Goal: Task Accomplishment & Management: Complete application form

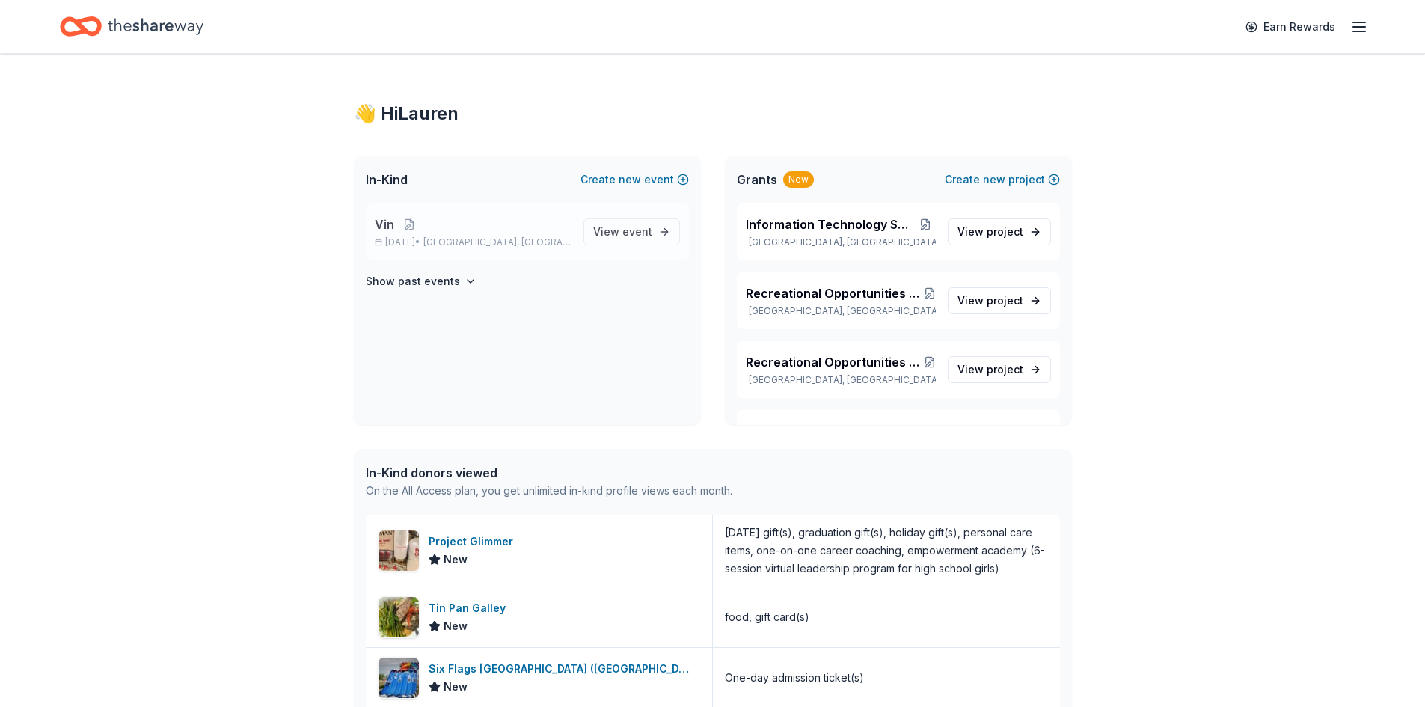
click at [382, 227] on span "Vin" at bounding box center [384, 224] width 19 height 18
click at [628, 233] on span "event" at bounding box center [637, 231] width 30 height 13
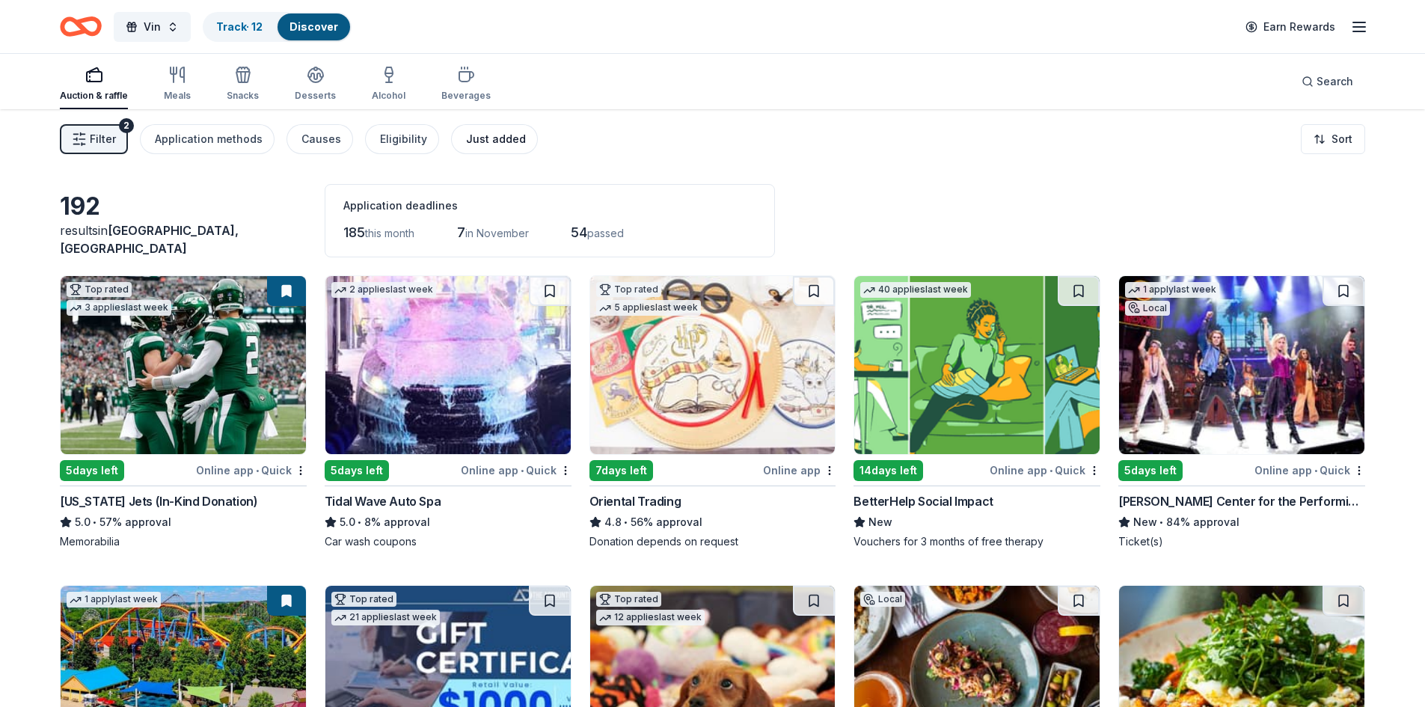
click at [494, 138] on div "Just added" at bounding box center [496, 139] width 60 height 18
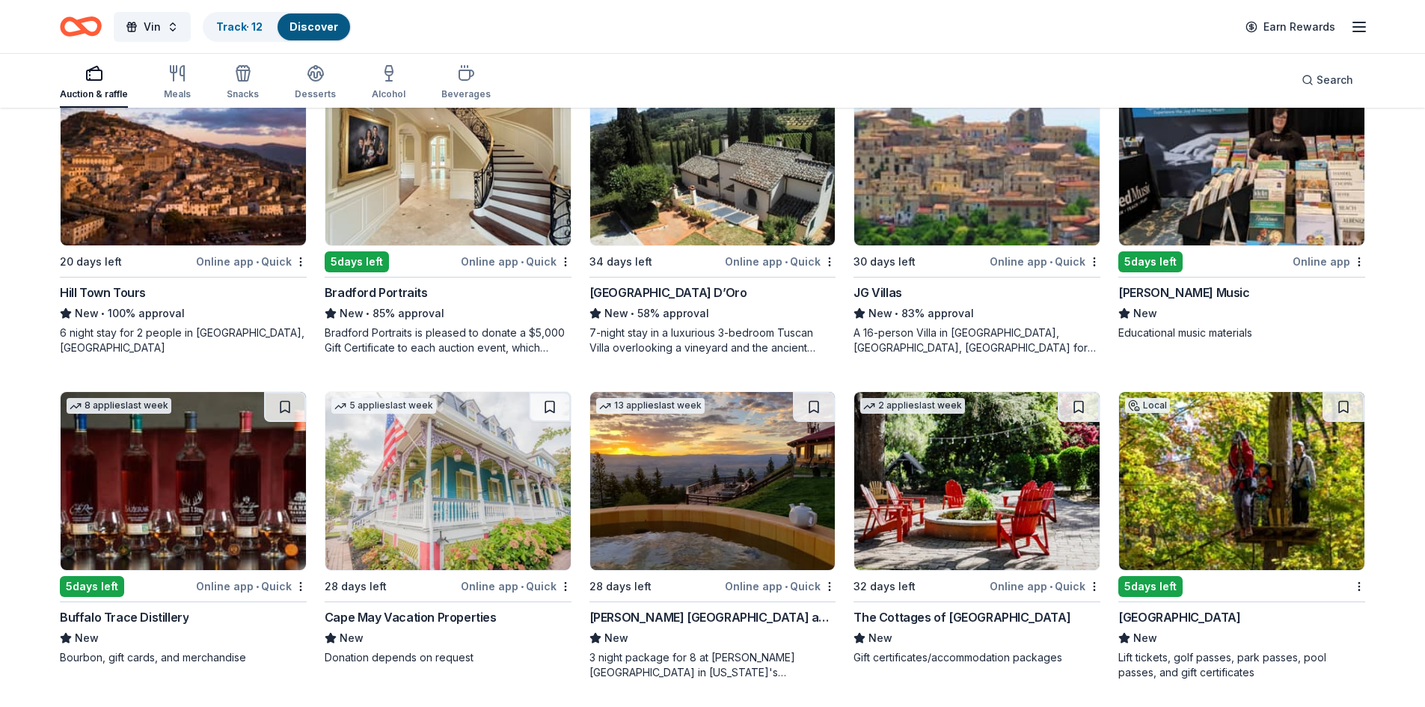
scroll to position [536, 0]
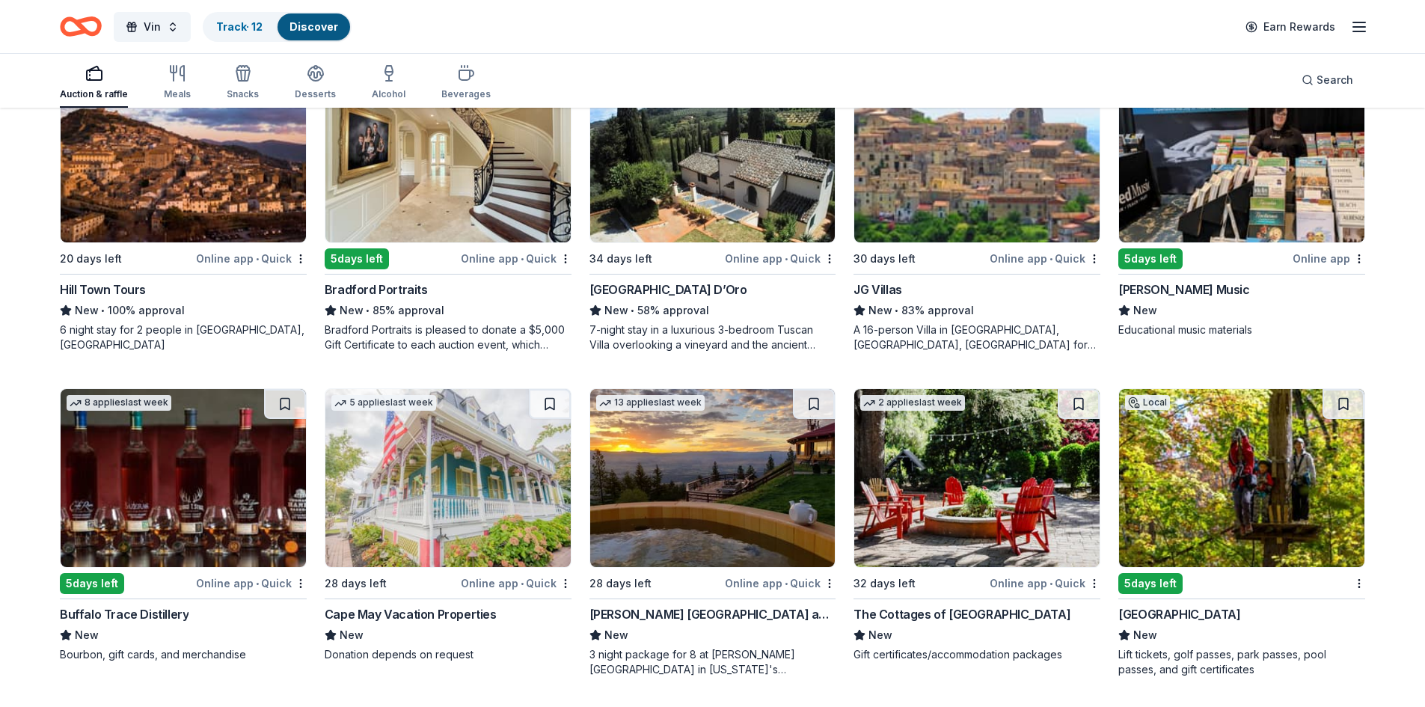
click at [654, 613] on div "[PERSON_NAME] [GEOGRAPHIC_DATA] and Retreat" at bounding box center [712, 614] width 247 height 18
click at [937, 616] on div "The Cottages of [GEOGRAPHIC_DATA]" at bounding box center [961, 614] width 217 height 18
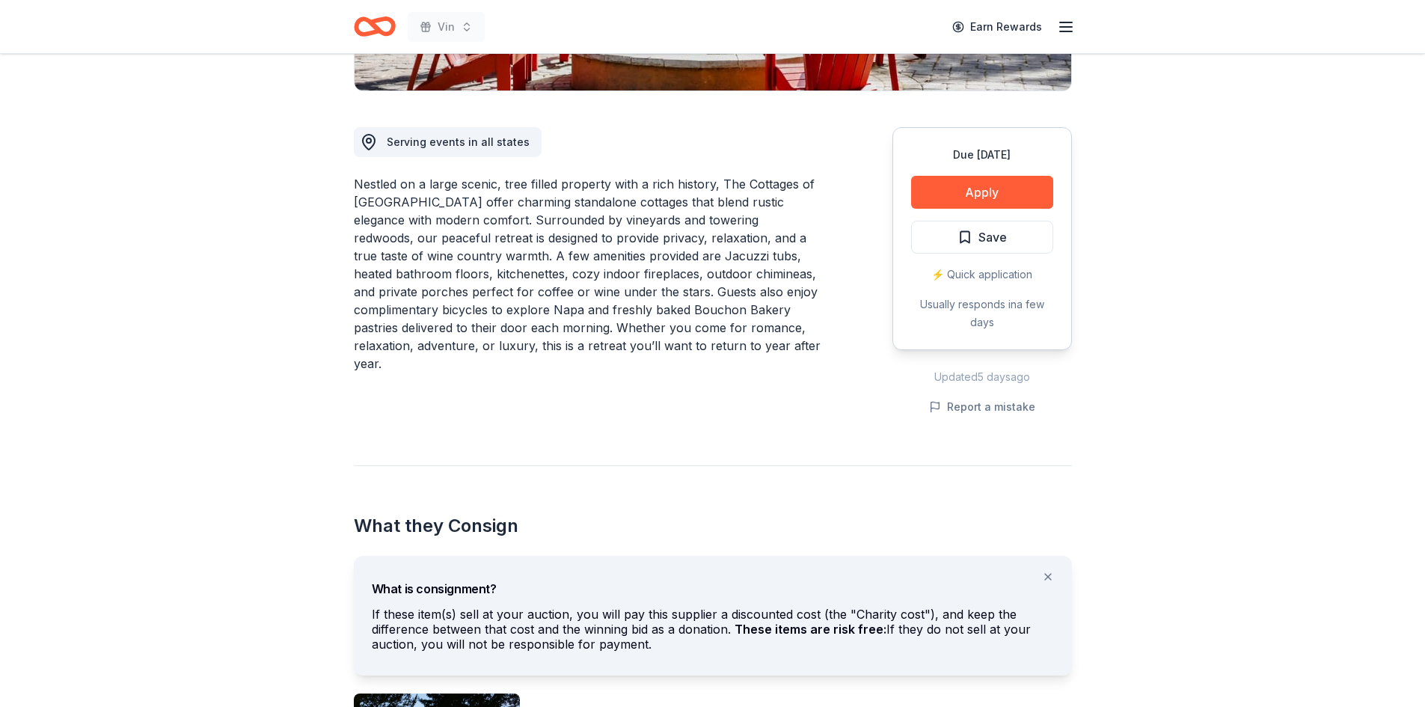
scroll to position [374, 0]
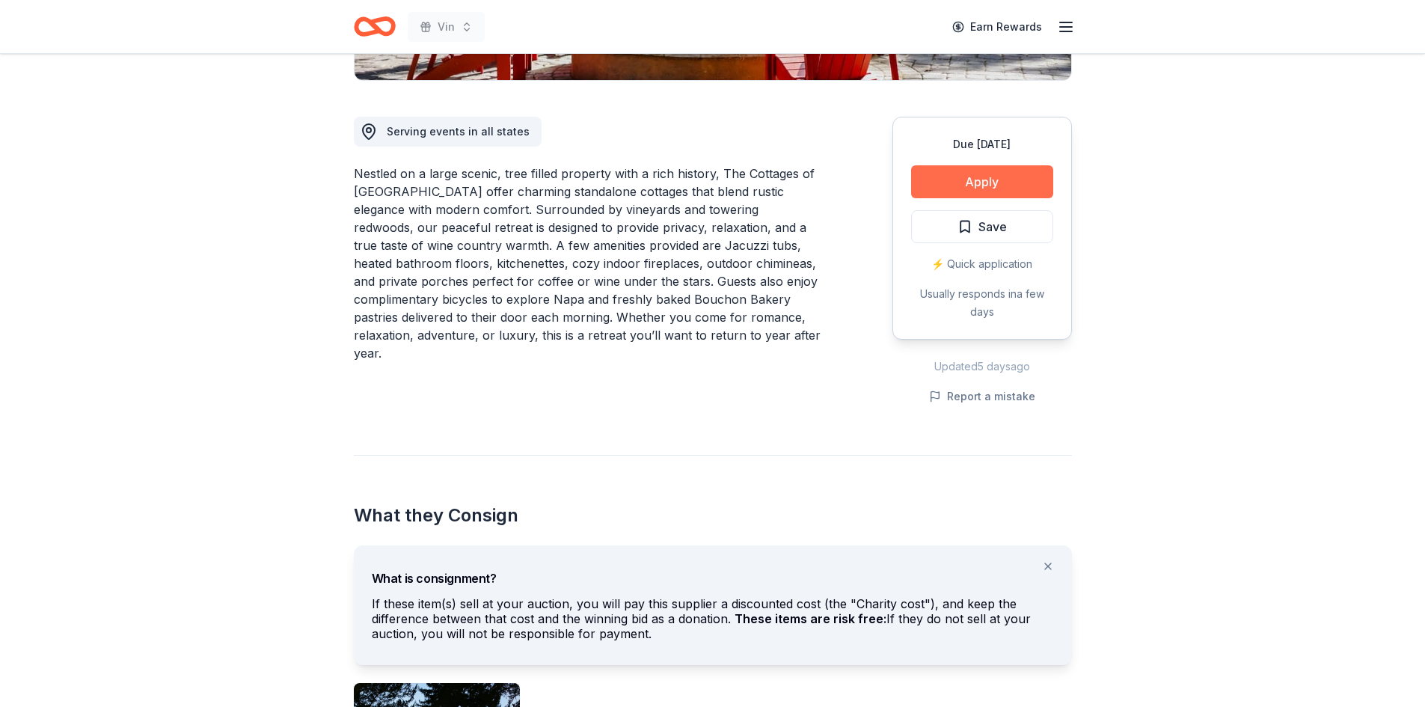
click at [936, 165] on button "Apply" at bounding box center [982, 181] width 142 height 33
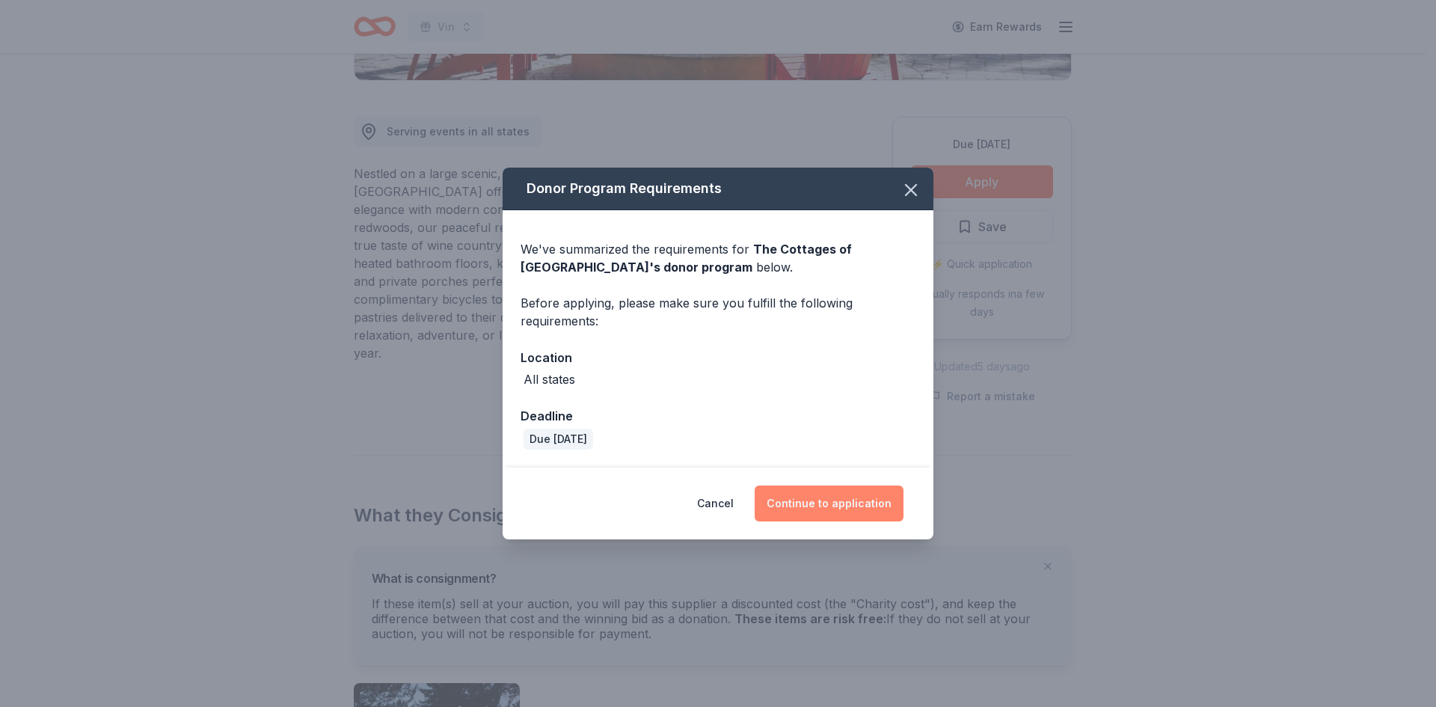
click at [810, 506] on button "Continue to application" at bounding box center [829, 503] width 149 height 36
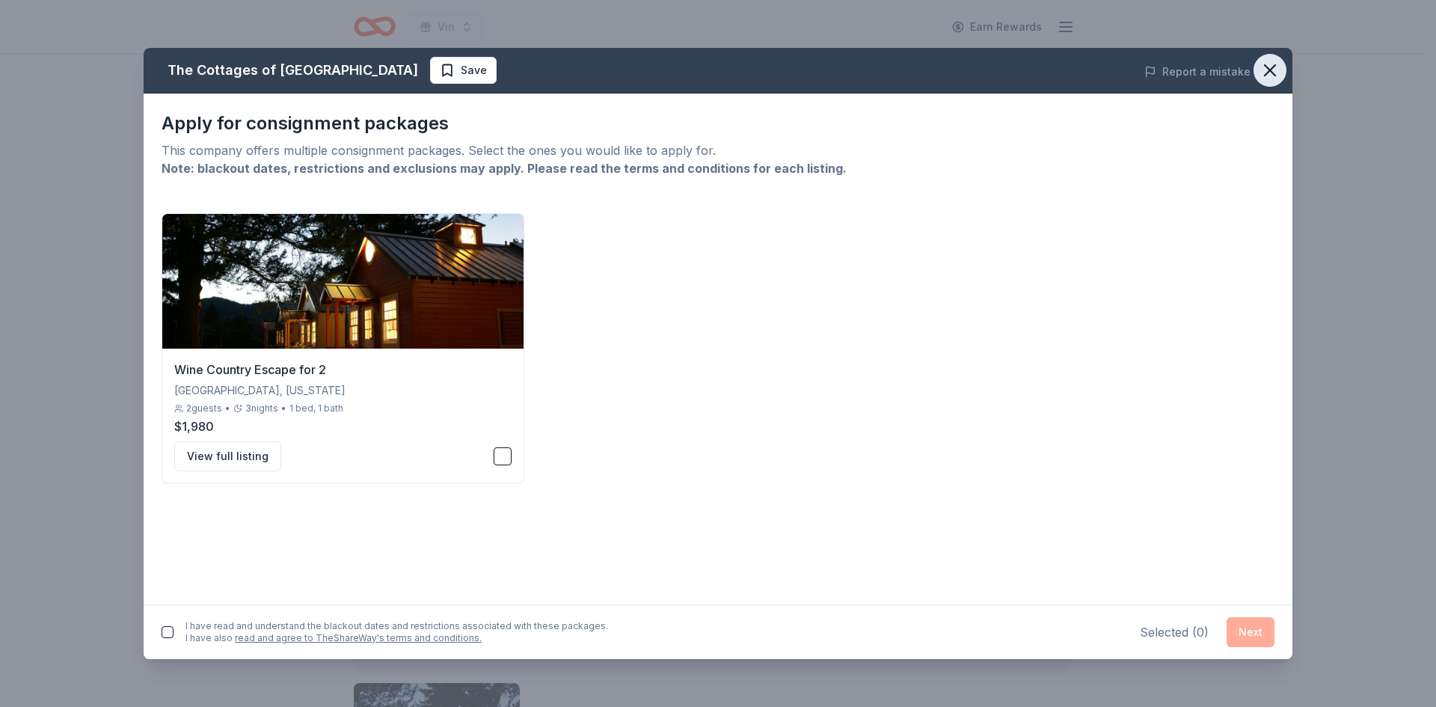
click at [1266, 70] on icon "button" at bounding box center [1270, 70] width 21 height 21
click at [553, 583] on div "Apply for consignment packages This company offers multiple consignment package…" at bounding box center [718, 348] width 1149 height 511
click at [1278, 72] on icon "button" at bounding box center [1270, 70] width 21 height 21
click at [1280, 72] on button "button" at bounding box center [1270, 70] width 33 height 33
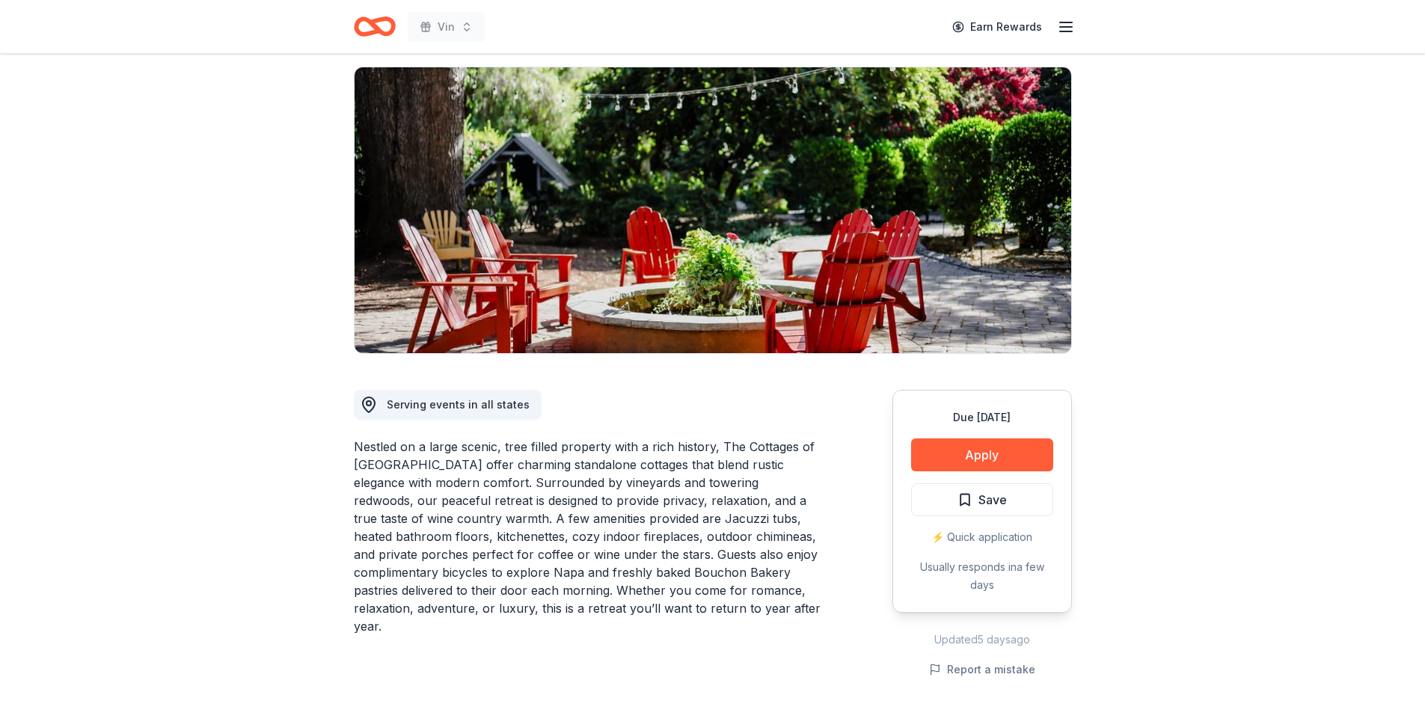
scroll to position [75, 0]
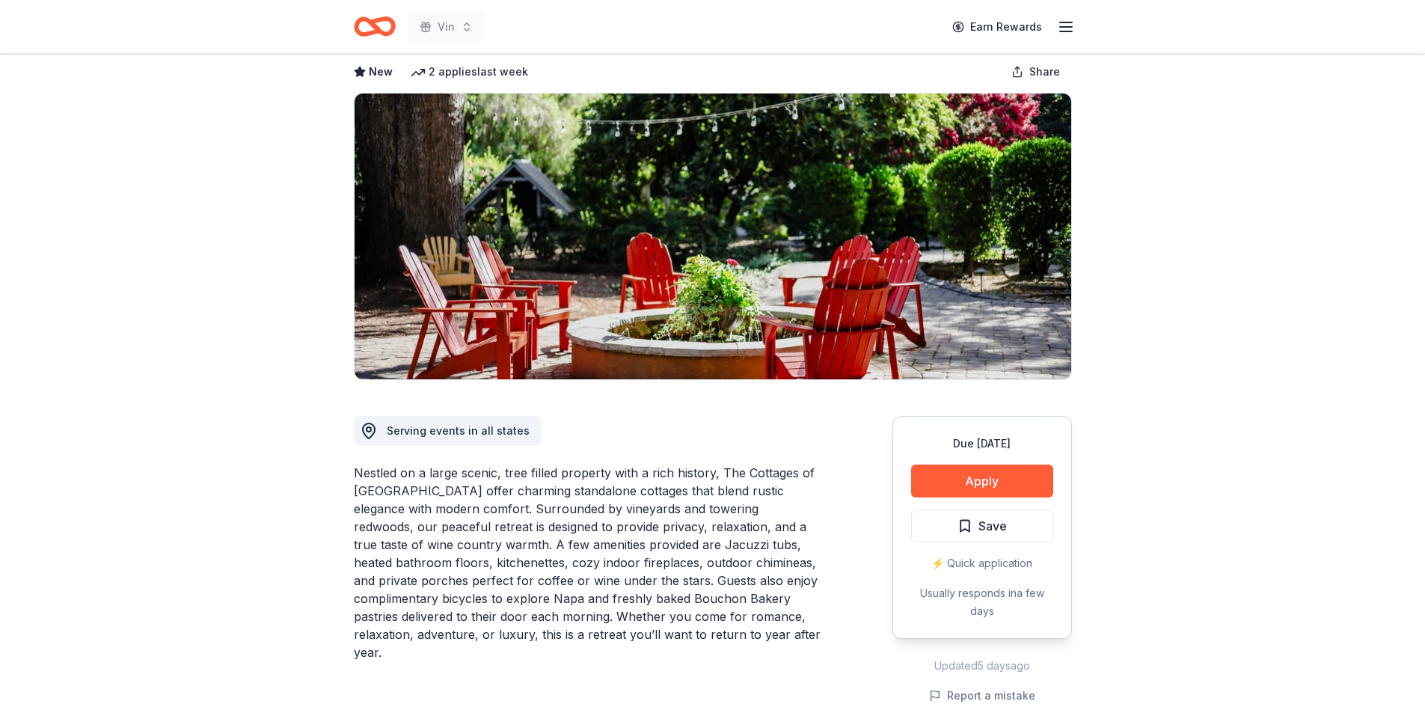
click at [387, 13] on icon "Home" at bounding box center [375, 26] width 42 height 35
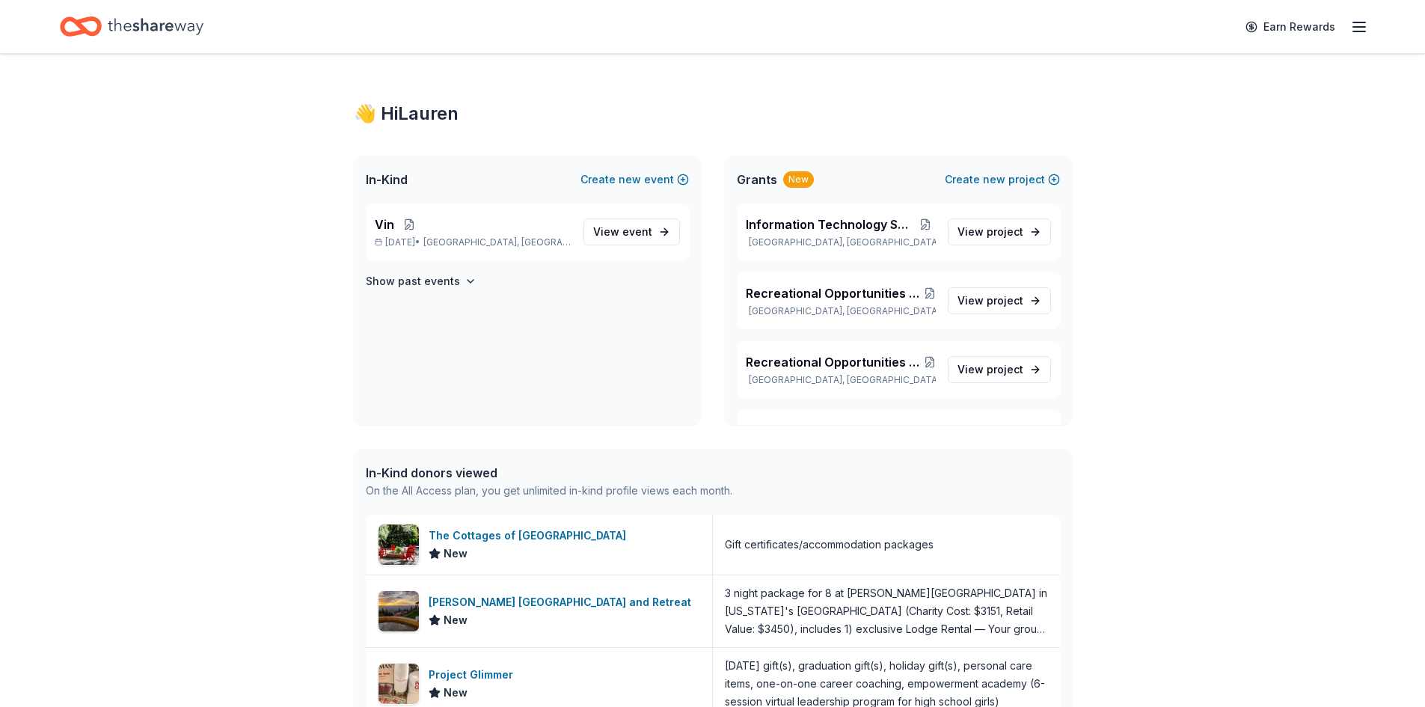
click at [372, 22] on div "Earn Rewards" at bounding box center [712, 26] width 1305 height 35
